Goal: Obtain resource: Download file/media

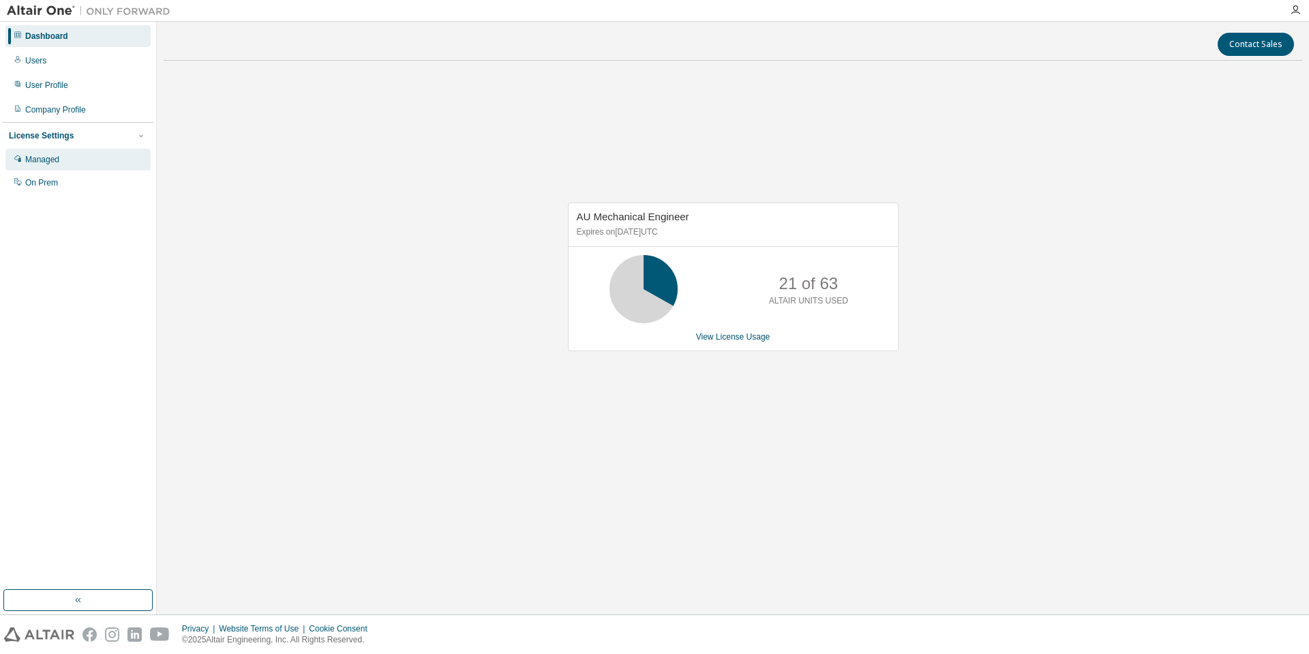
click at [70, 159] on div "Managed" at bounding box center [77, 160] width 145 height 22
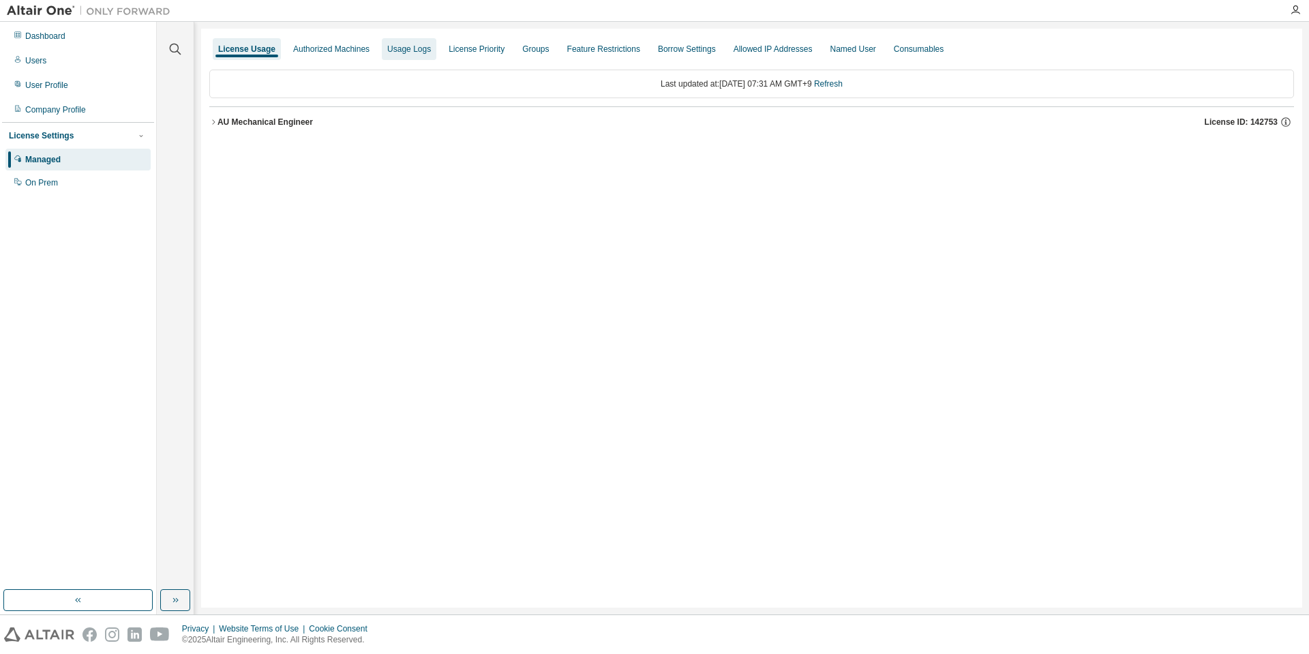
click at [390, 55] on div "Usage Logs" at bounding box center [409, 49] width 55 height 22
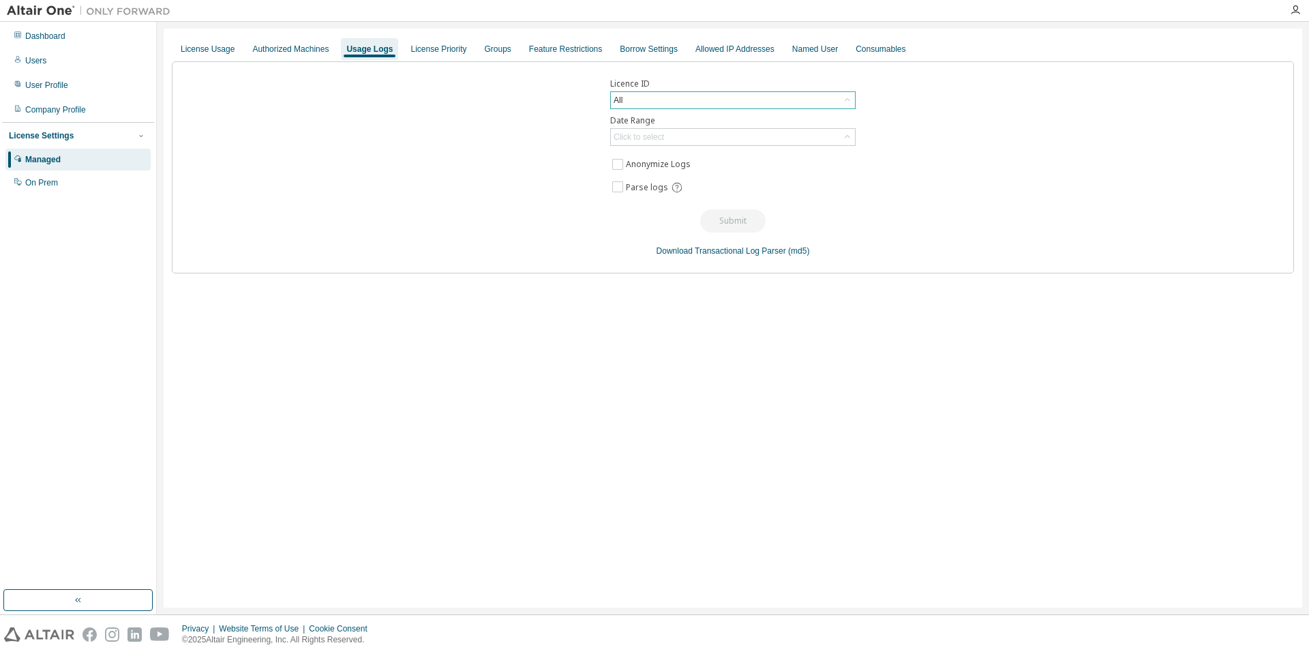
click at [849, 101] on icon at bounding box center [848, 100] width 14 height 14
click at [759, 187] on li "142753 - AU Mechanical Engineer" at bounding box center [732, 192] width 241 height 18
click at [846, 130] on icon at bounding box center [848, 137] width 14 height 14
click at [653, 207] on li "Custom Date Range" at bounding box center [732, 211] width 241 height 18
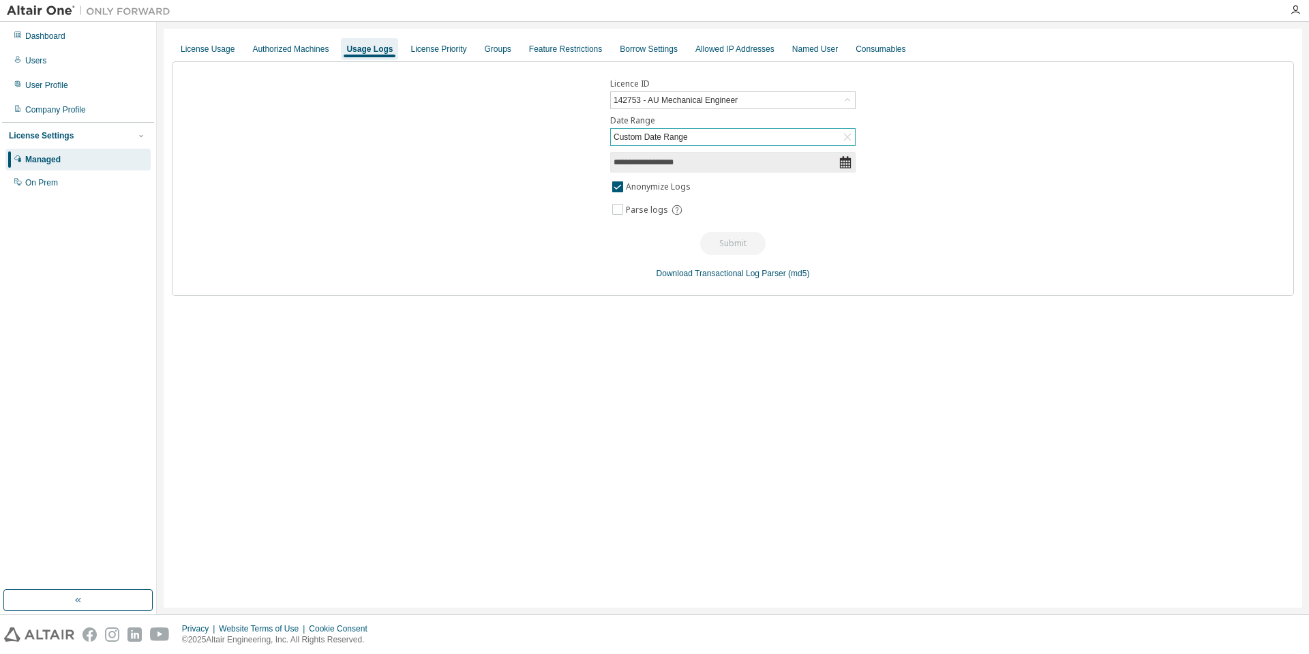
click at [846, 164] on icon at bounding box center [846, 162] width 14 height 14
click at [792, 160] on input "**********" at bounding box center [726, 162] width 225 height 14
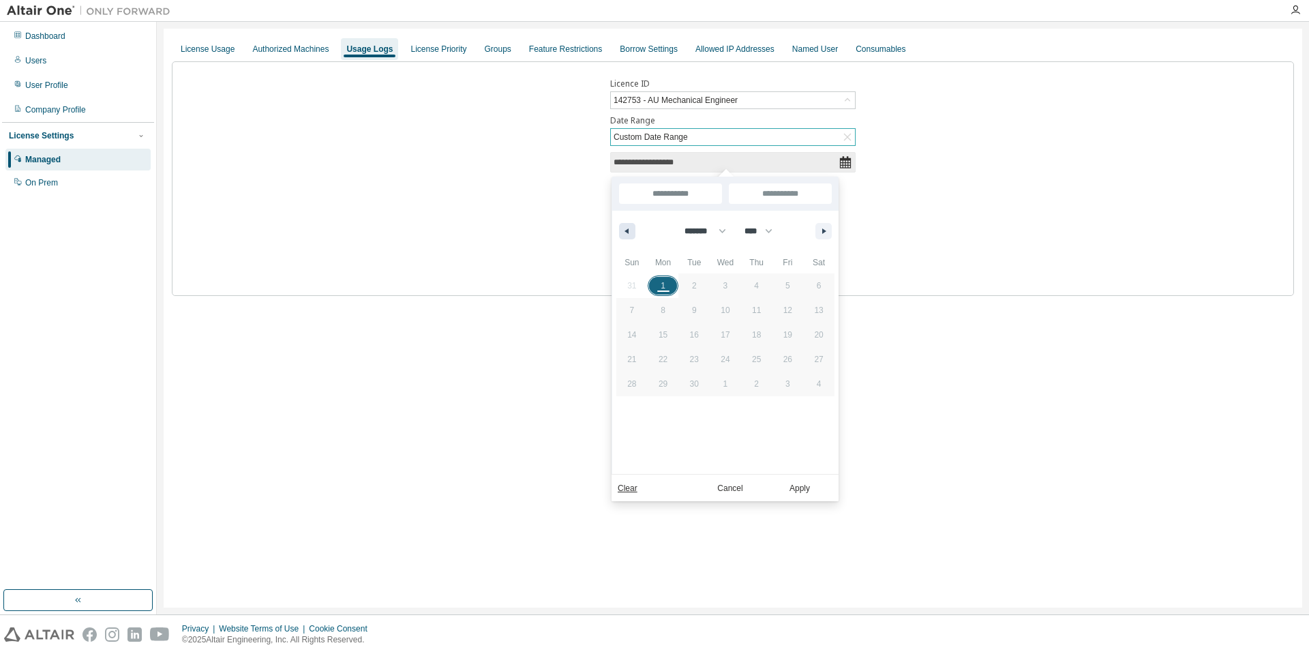
click at [631, 228] on button "button" at bounding box center [627, 231] width 16 height 16
select select "*"
click at [782, 286] on span "1" at bounding box center [788, 286] width 31 height 18
type input "*"
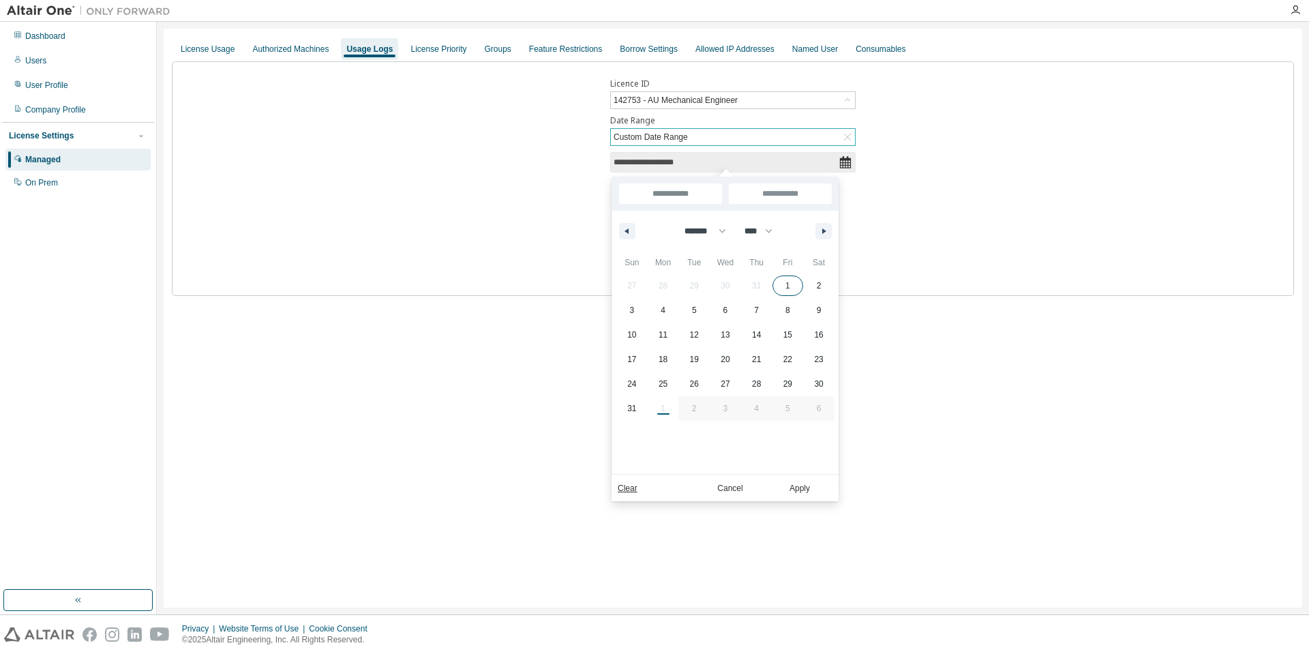
type input "**********"
click at [631, 413] on span "31" at bounding box center [631, 408] width 9 height 25
type input "**********"
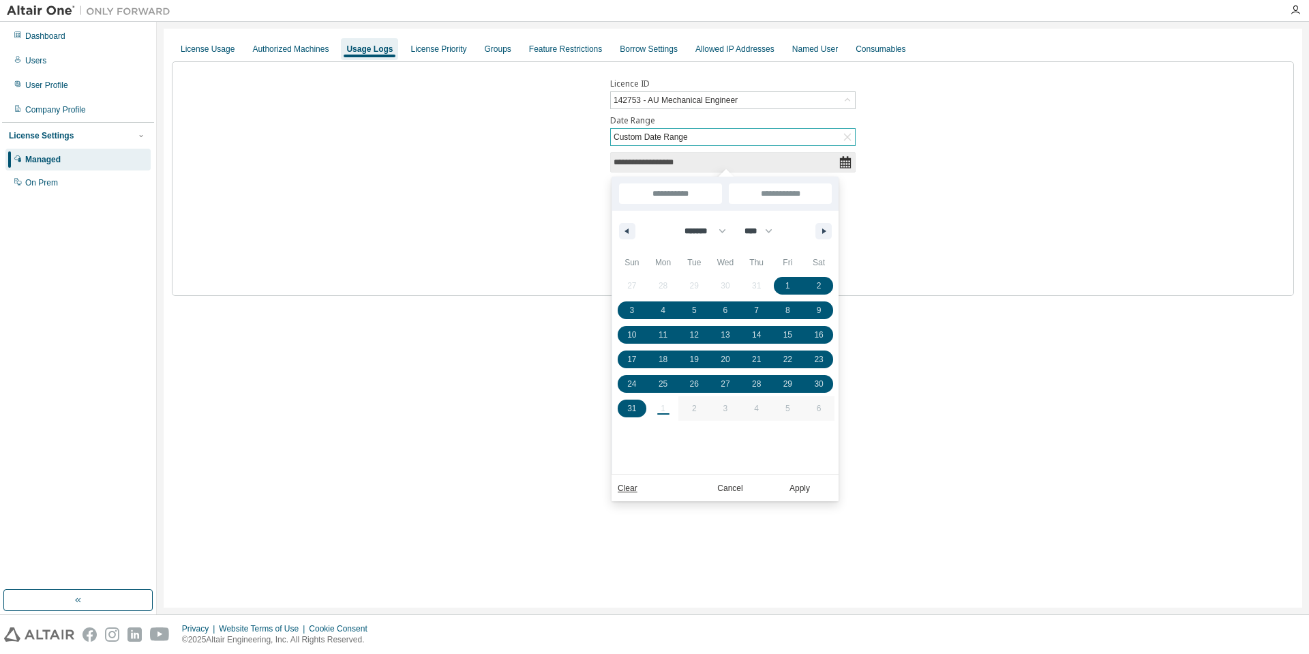
click at [947, 250] on div "**********" at bounding box center [733, 178] width 1122 height 235
click at [800, 490] on button "Apply" at bounding box center [799, 488] width 65 height 15
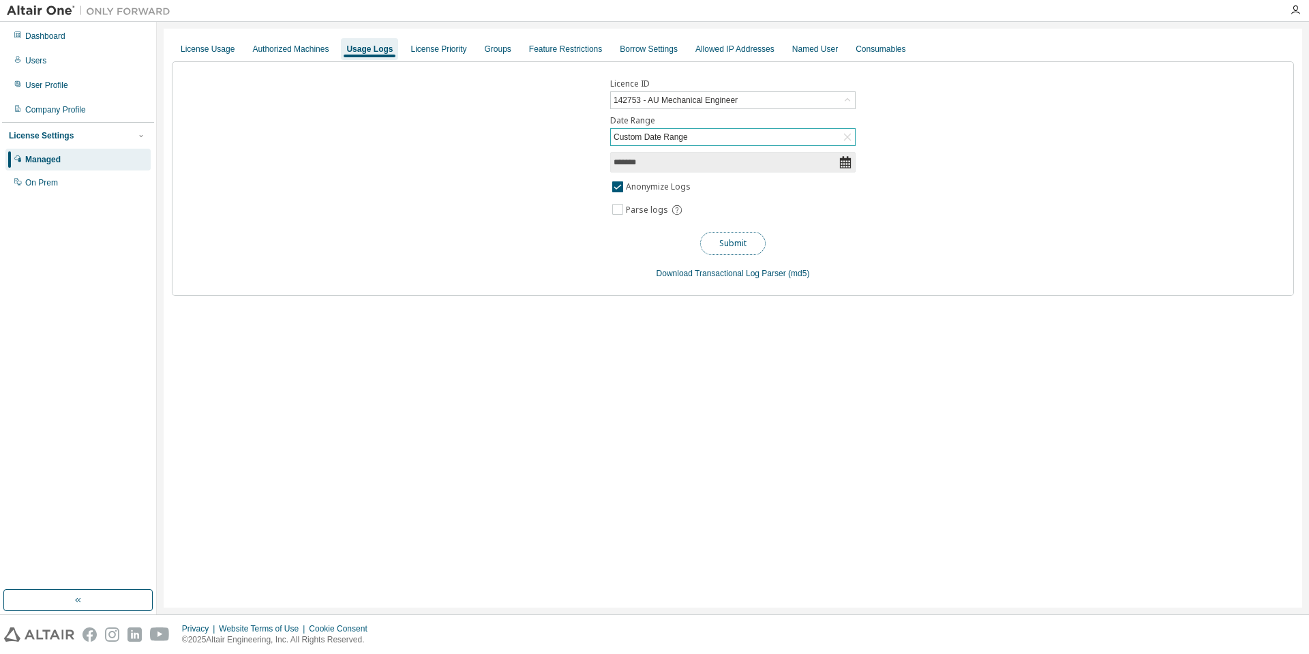
click at [734, 240] on button "Submit" at bounding box center [732, 243] width 65 height 23
click at [726, 244] on button "Submit" at bounding box center [732, 243] width 65 height 23
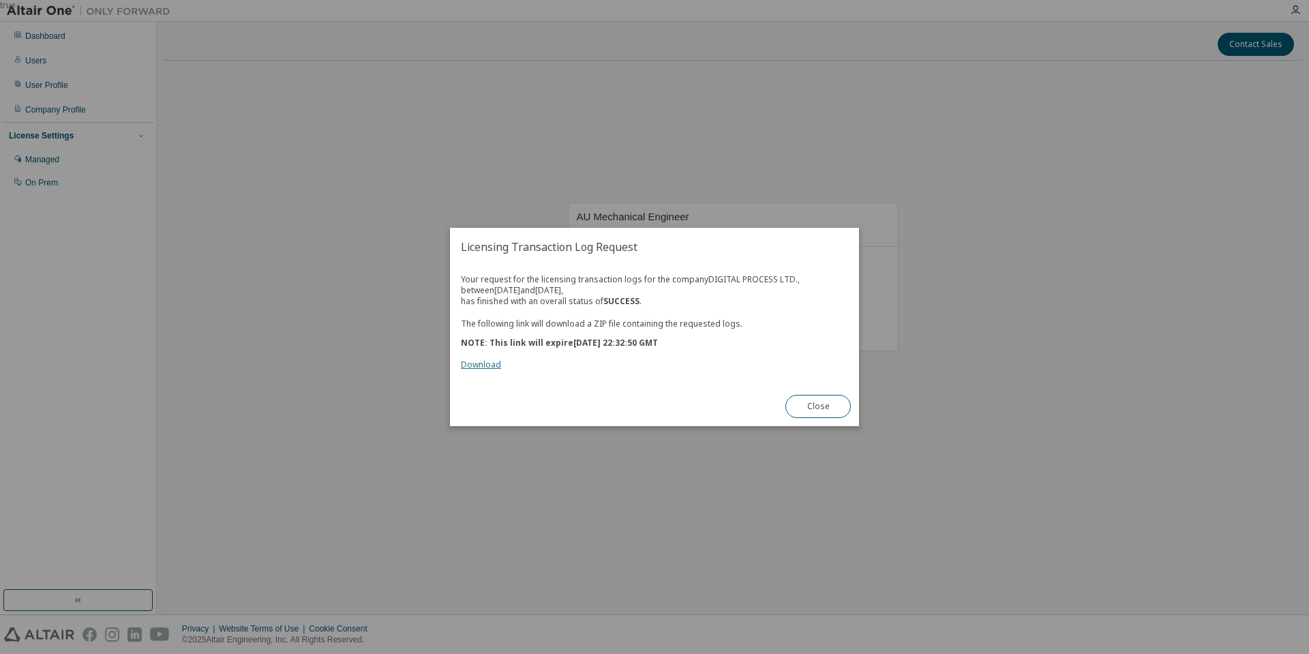
click at [494, 366] on link "Download" at bounding box center [481, 365] width 40 height 12
click at [805, 402] on button "Close" at bounding box center [818, 406] width 65 height 23
